Goal: Find specific page/section: Find specific page/section

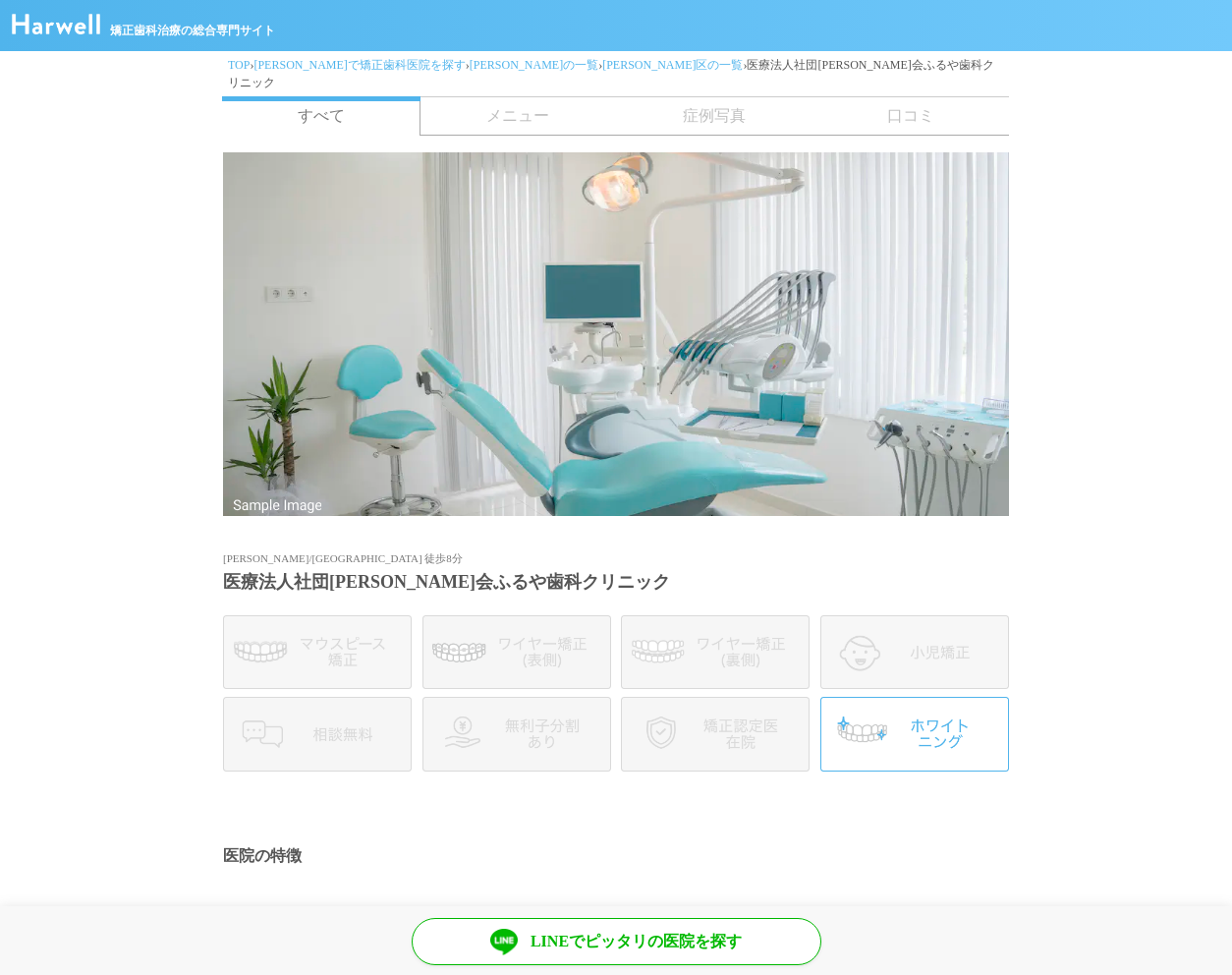
scroll to position [846, 0]
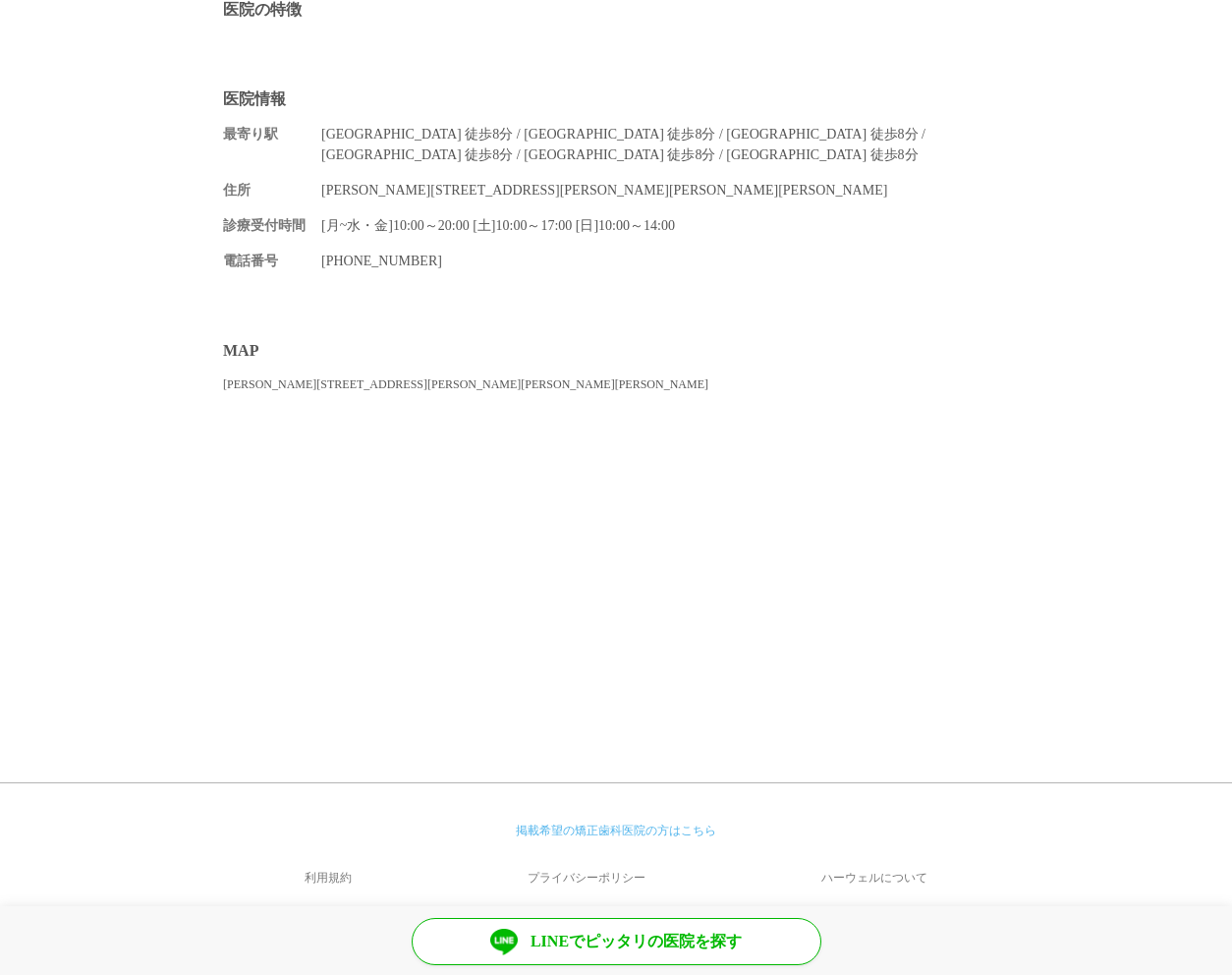
click at [171, 397] on section "MAP 東京都足立区 足立区千住中居町１９番１５号 ２階" at bounding box center [616, 534] width 1232 height 428
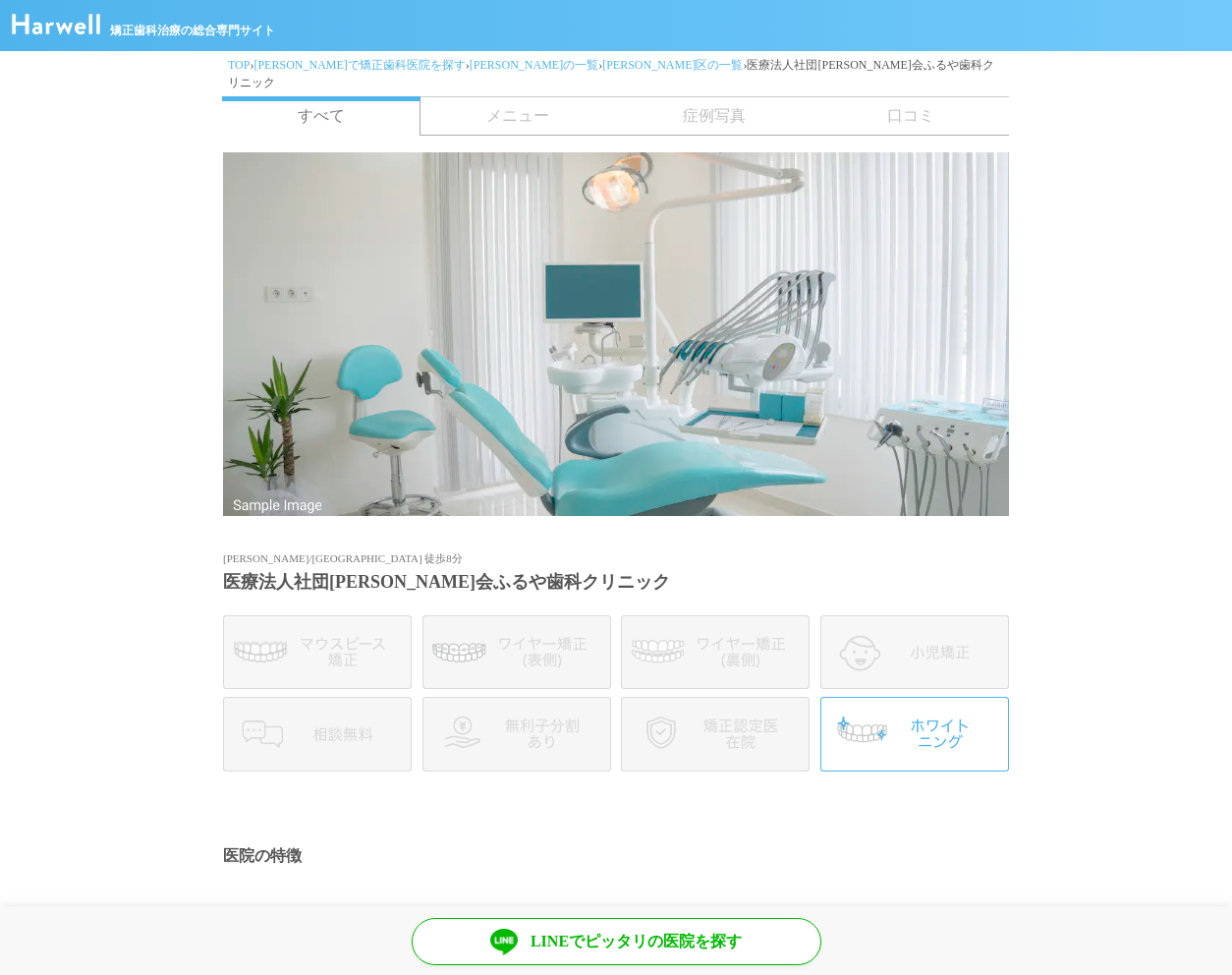
click at [523, 102] on span "メニュー" at bounding box center [518, 116] width 197 height 37
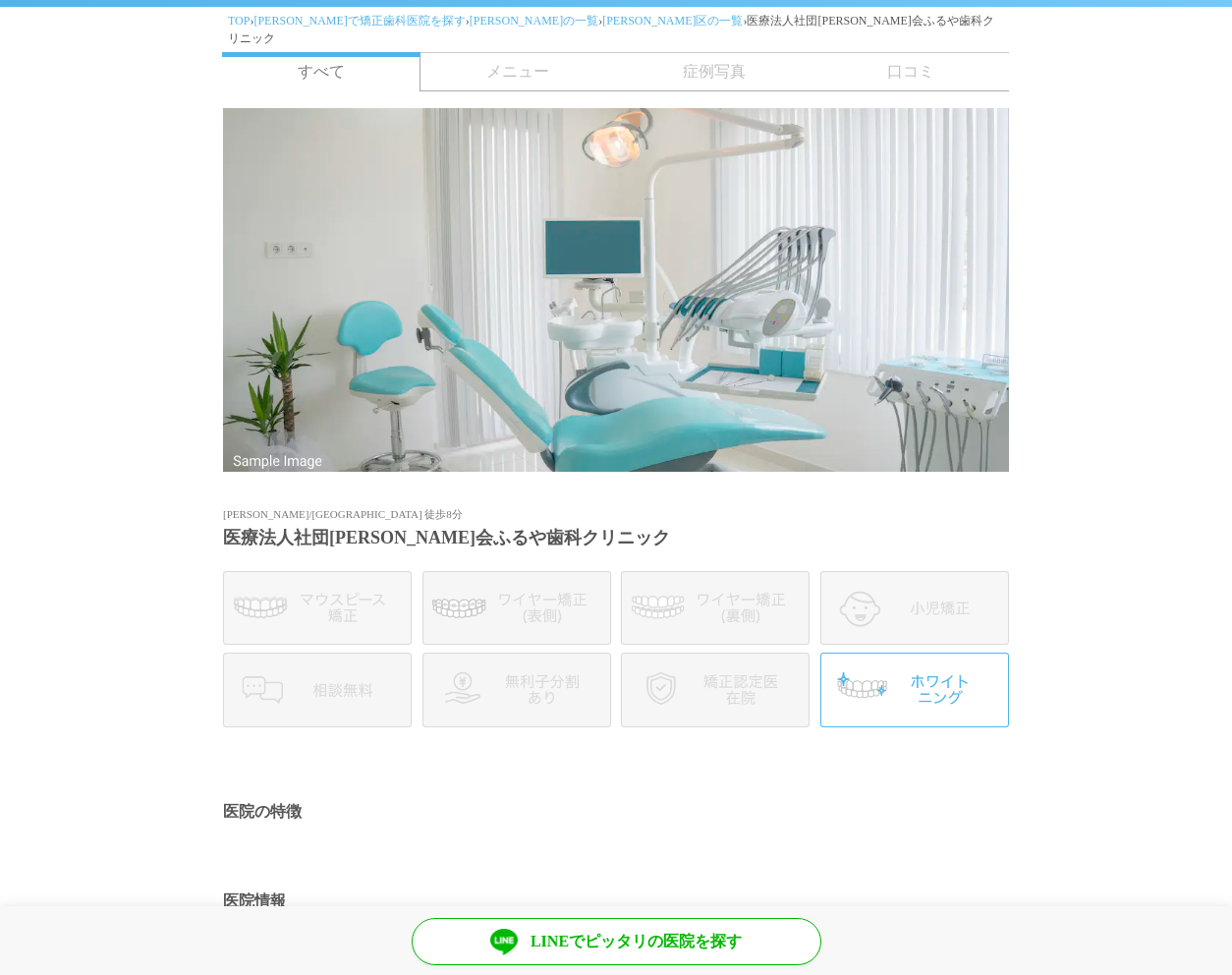
click at [923, 687] on img at bounding box center [915, 690] width 189 height 74
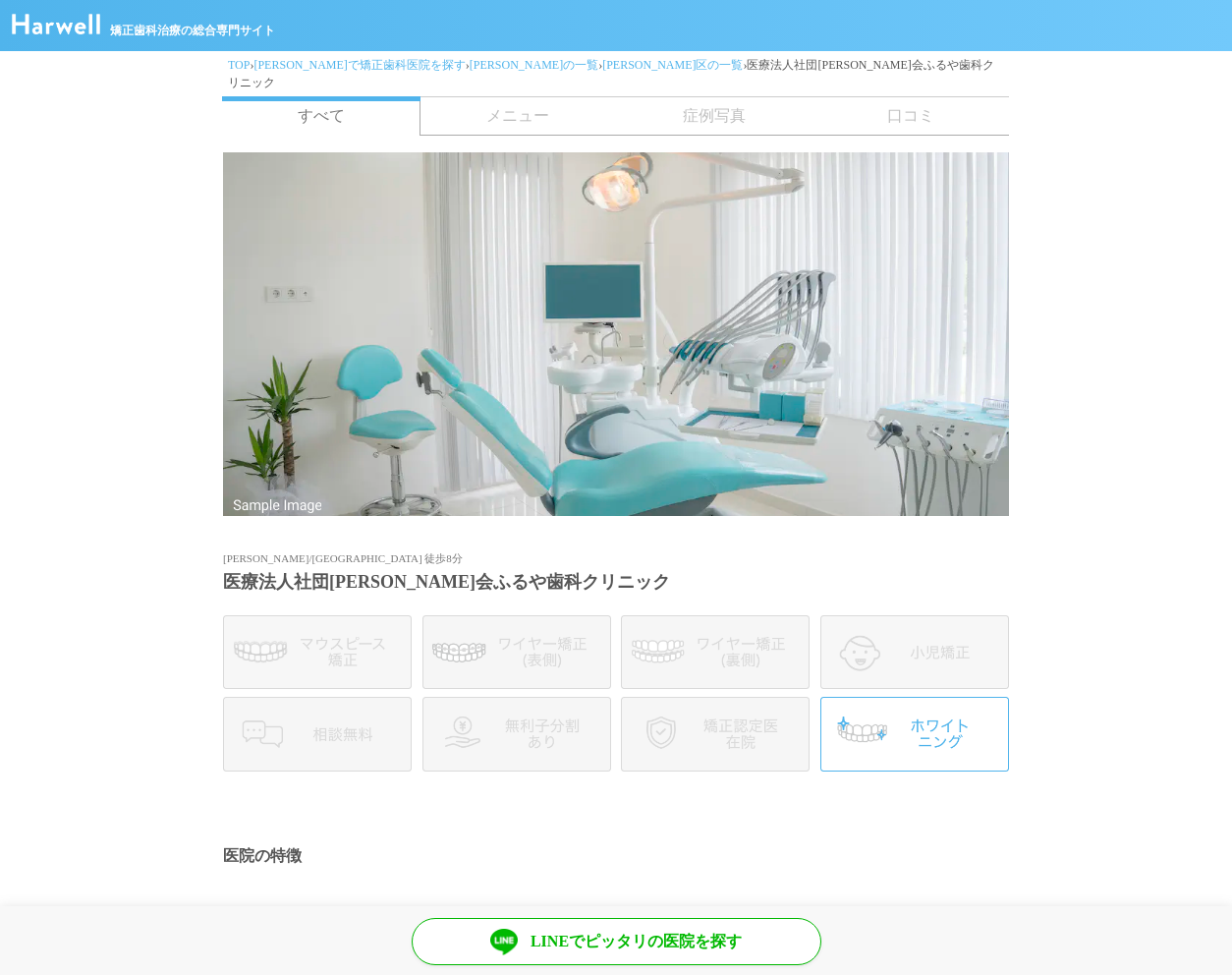
click at [59, 169] on section at bounding box center [616, 339] width 1232 height 387
click at [536, 98] on span "メニュー" at bounding box center [518, 116] width 197 height 37
click at [74, 33] on img at bounding box center [56, 24] width 89 height 21
